Goal: Task Accomplishment & Management: Use online tool/utility

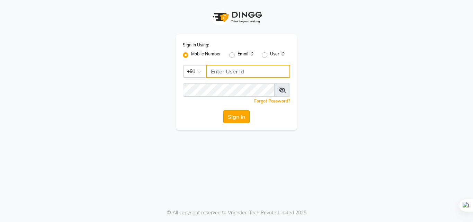
type input "6309731010"
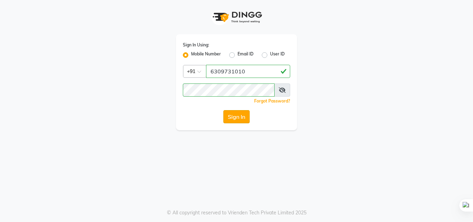
click at [233, 117] on button "Sign In" at bounding box center [236, 116] width 26 height 13
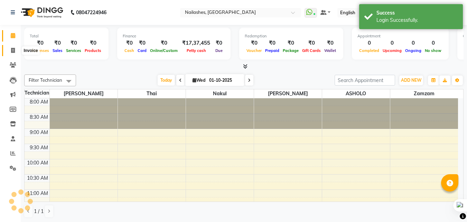
click at [13, 49] on icon at bounding box center [13, 50] width 4 height 5
select select "5759"
select select "service"
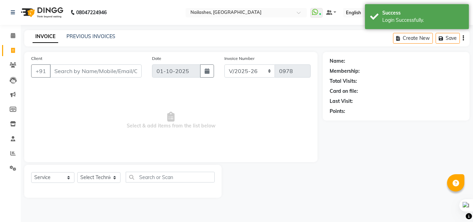
click at [126, 72] on input "Client" at bounding box center [96, 70] width 92 height 13
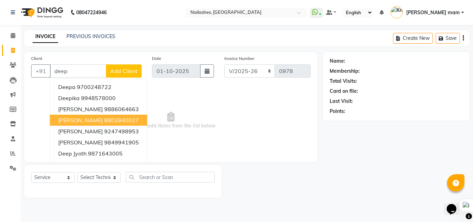
click at [119, 119] on ngb-highlight "8802840027" at bounding box center [121, 120] width 35 height 7
type input "8802840027"
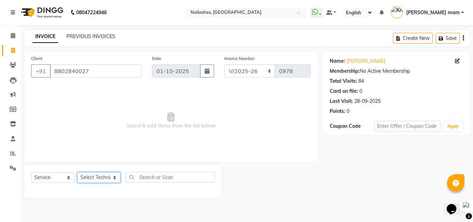
click at [112, 179] on select "Select Technician [PERSON_NAME] [PERSON_NAME] mam [PERSON_NAME]" at bounding box center [98, 177] width 43 height 11
select select "89529"
click at [77, 172] on select "Select Technician [PERSON_NAME] [PERSON_NAME] mam [PERSON_NAME]" at bounding box center [98, 177] width 43 height 11
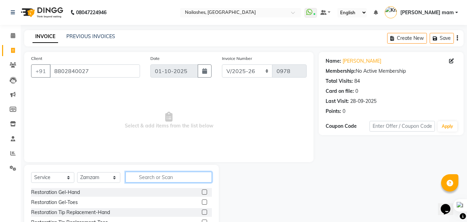
click at [174, 178] on input "text" at bounding box center [169, 177] width 86 height 11
type input "acr"
click at [204, 212] on label at bounding box center [204, 211] width 5 height 5
click at [204, 212] on input "checkbox" at bounding box center [204, 212] width 4 height 4
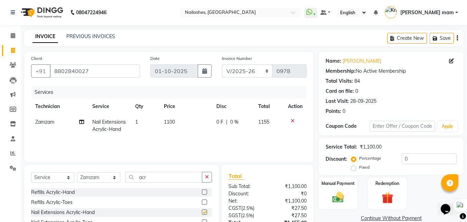
checkbox input "false"
click at [171, 121] on span "1100" at bounding box center [169, 122] width 11 height 6
select select "89529"
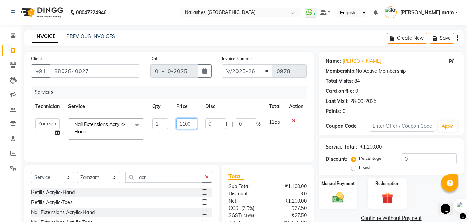
click at [185, 123] on input "1100" at bounding box center [186, 123] width 21 height 11
type input "1000"
click at [185, 137] on div "Services Technician Service Qty Price Disc Total Action Arshad ASHOLO Deepak [P…" at bounding box center [169, 120] width 276 height 69
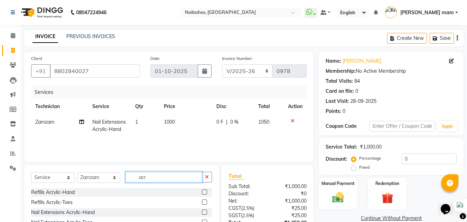
click at [154, 177] on input "acr" at bounding box center [164, 177] width 77 height 11
type input "a"
type input "d"
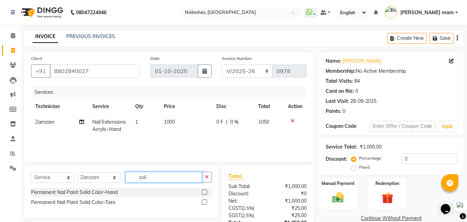
type input "soli"
click at [206, 191] on label at bounding box center [204, 191] width 5 height 5
click at [206, 191] on input "checkbox" at bounding box center [204, 192] width 4 height 4
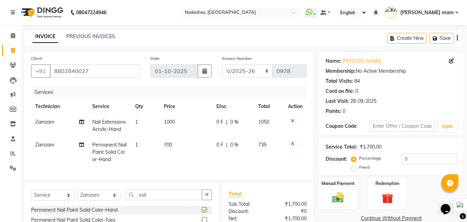
checkbox input "false"
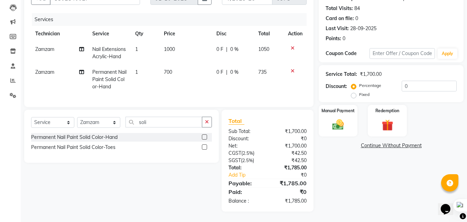
click at [165, 69] on span "700" at bounding box center [168, 72] width 8 height 6
select select "89529"
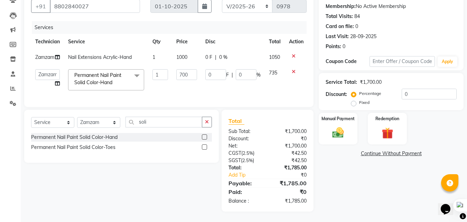
scroll to position [77, 0]
click at [181, 70] on input "700" at bounding box center [186, 74] width 21 height 11
click at [182, 69] on input "700" at bounding box center [186, 74] width 21 height 11
type input "500"
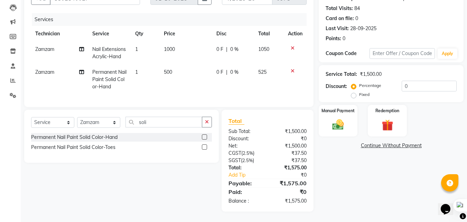
click at [181, 89] on td "500" at bounding box center [186, 79] width 53 height 30
select select "89529"
